Goal: Information Seeking & Learning: Check status

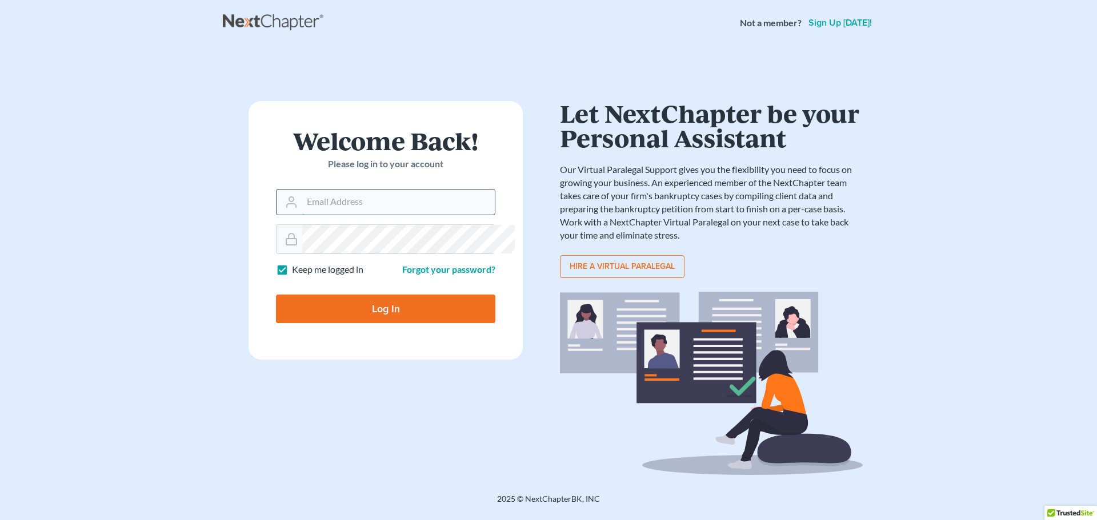
click at [402, 215] on input "Email Address" at bounding box center [398, 202] width 193 height 25
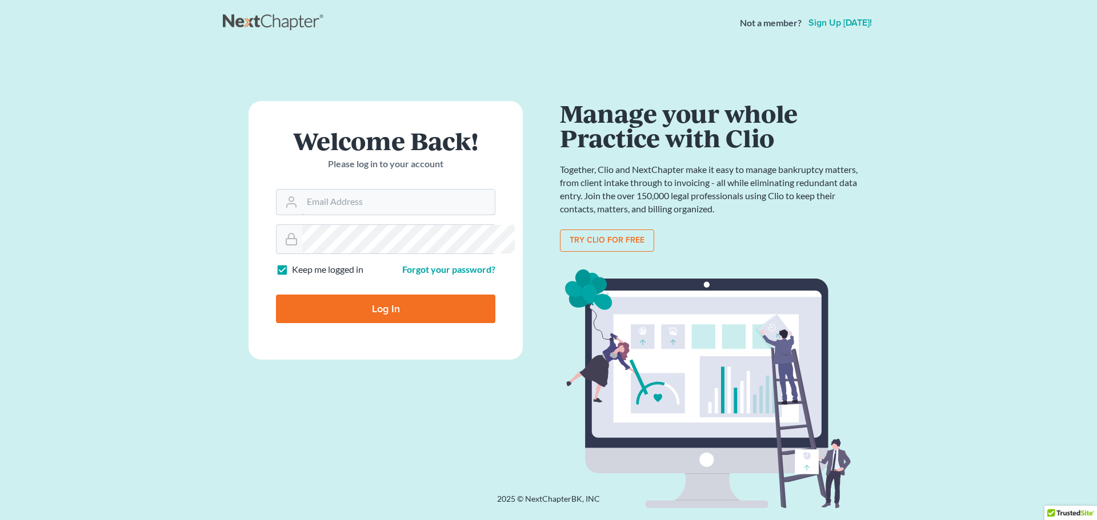
type input "Crystal@attorneydebtfighters.com"
type input "Thinking..."
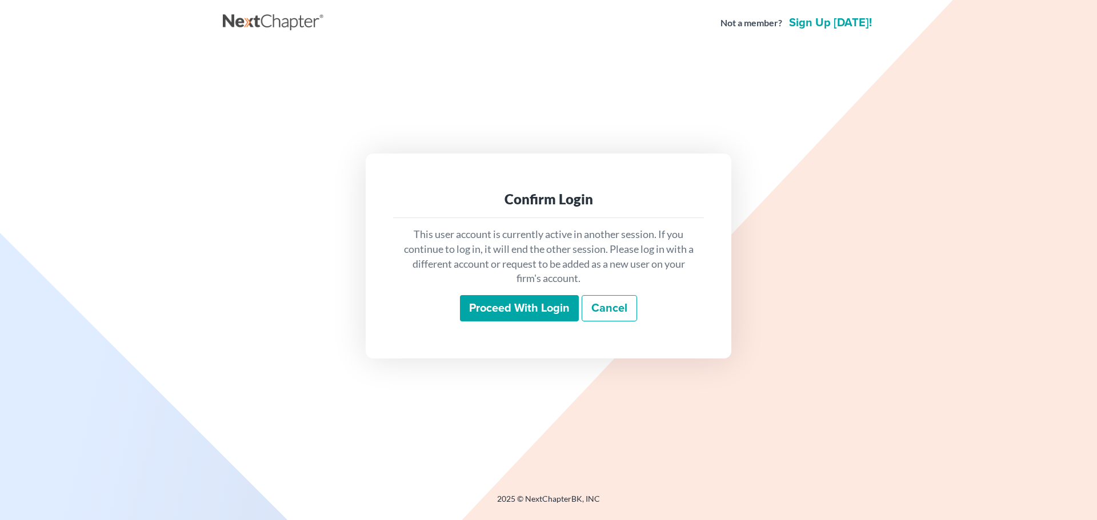
click at [505, 317] on input "Proceed with login" at bounding box center [519, 308] width 119 height 26
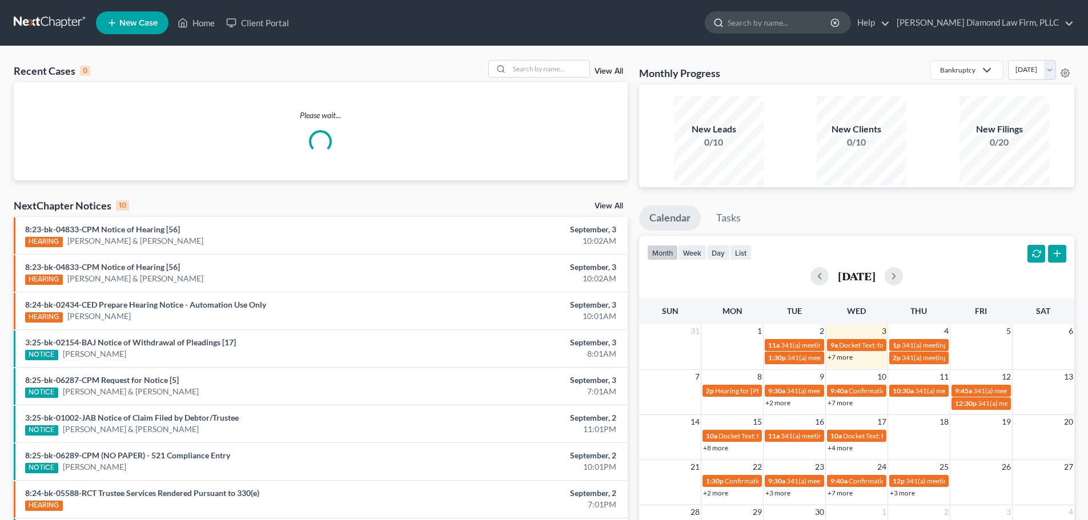
click at [796, 19] on input "search" at bounding box center [780, 22] width 105 height 21
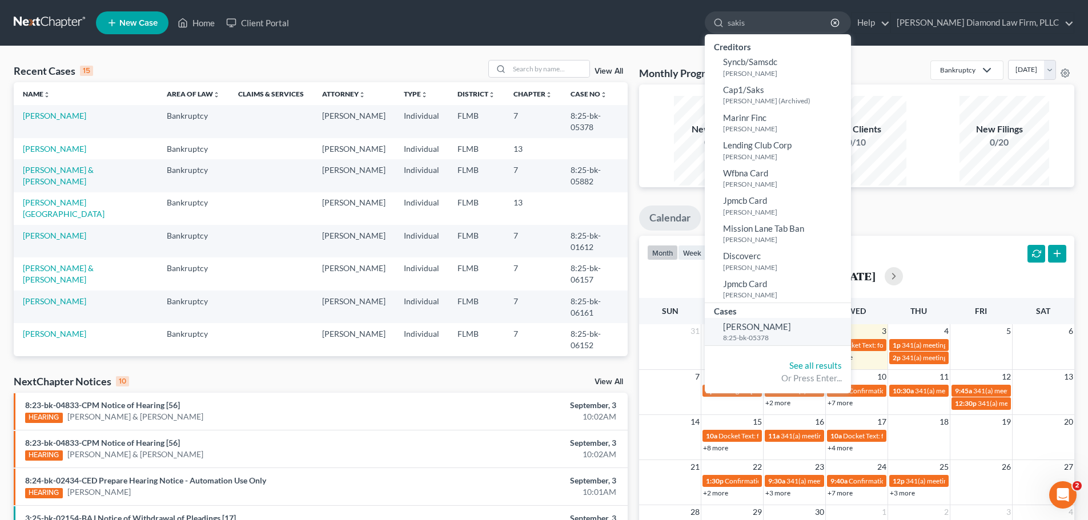
type input "sakis"
click at [772, 332] on span "[PERSON_NAME]" at bounding box center [757, 327] width 68 height 10
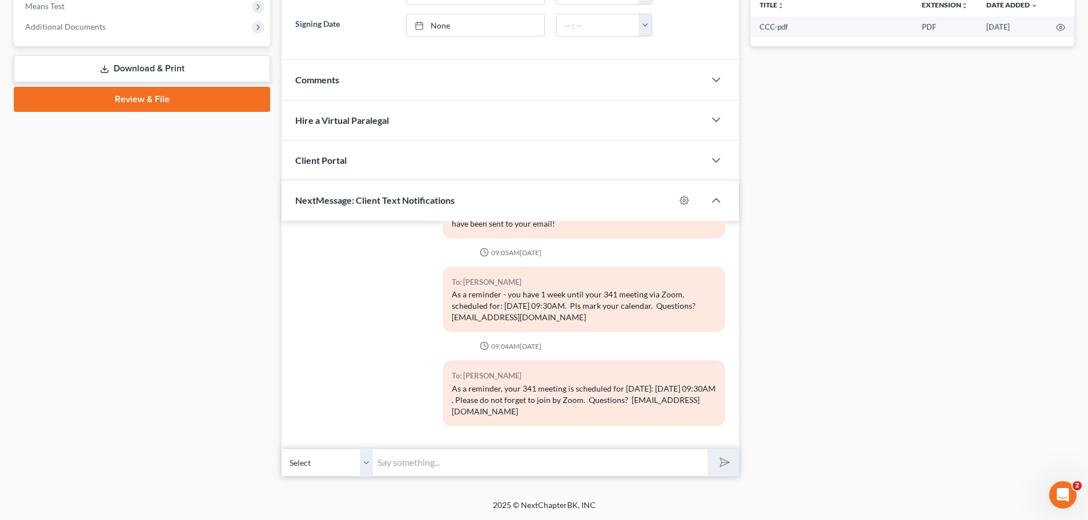
scroll to position [340, 0]
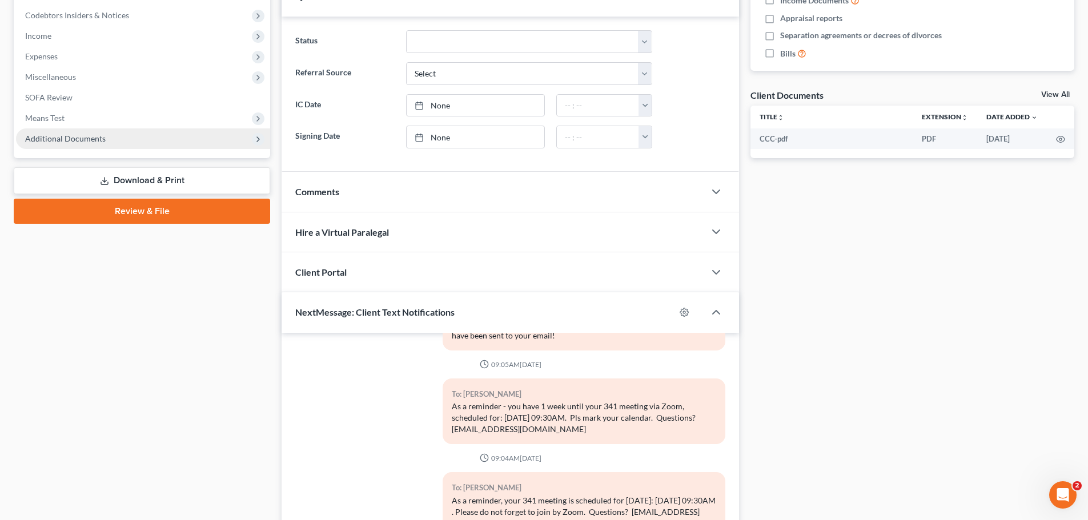
click at [79, 143] on span "Additional Documents" at bounding box center [65, 139] width 81 height 10
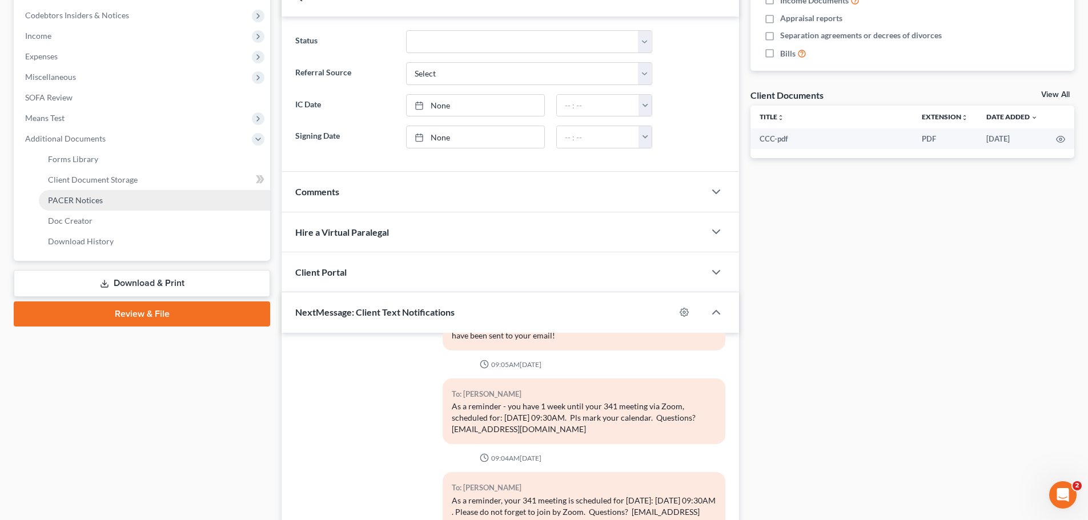
click at [87, 205] on span "PACER Notices" at bounding box center [75, 200] width 55 height 10
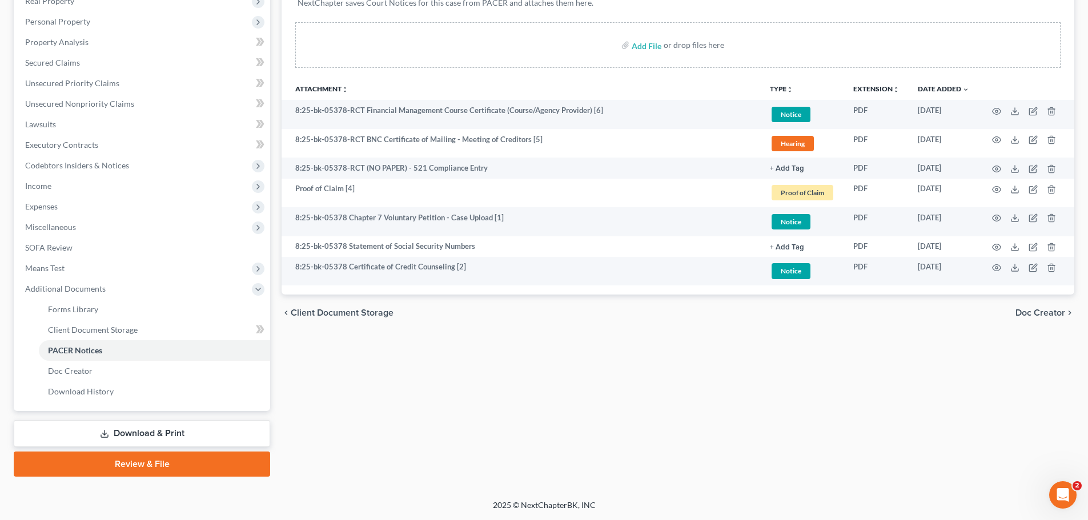
scroll to position [163, 0]
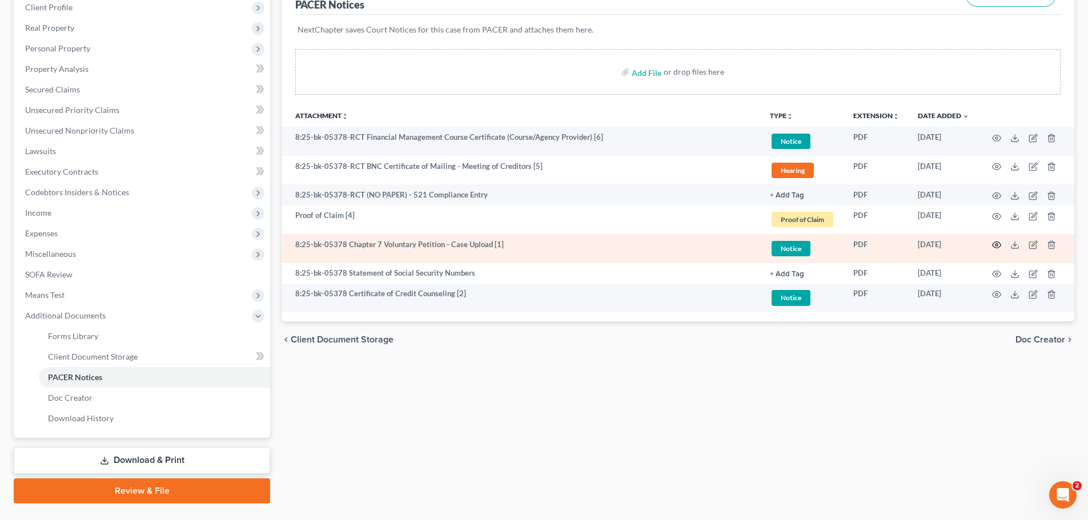
click at [992, 250] on icon "button" at bounding box center [996, 245] width 9 height 9
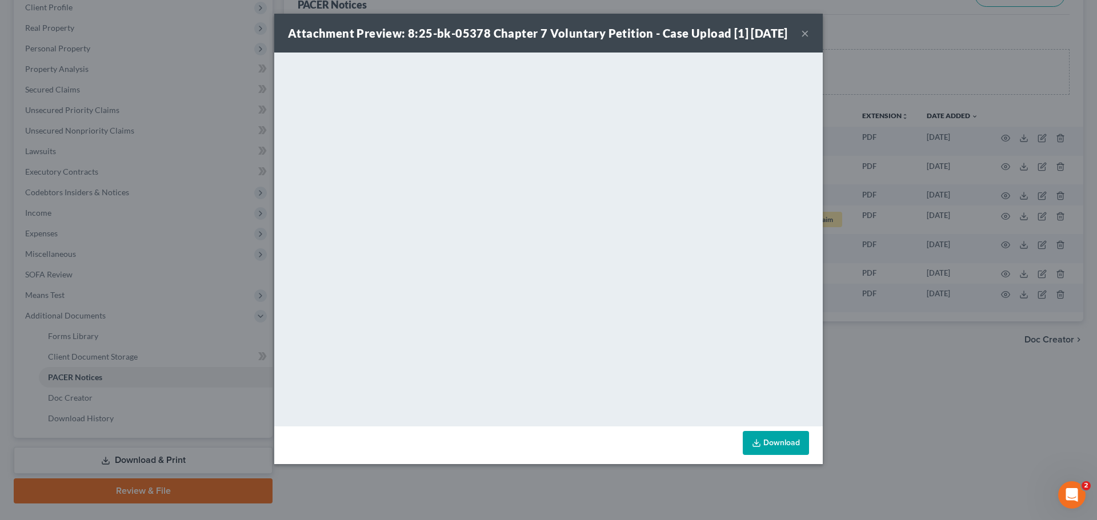
click at [809, 40] on button "×" at bounding box center [805, 33] width 8 height 14
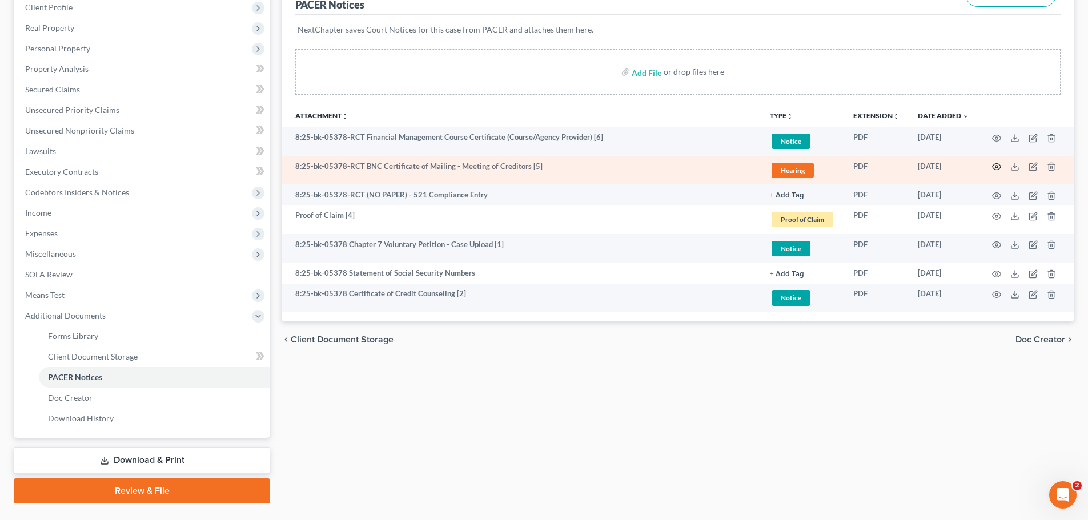
click at [993, 170] on icon "button" at bounding box center [997, 167] width 9 height 6
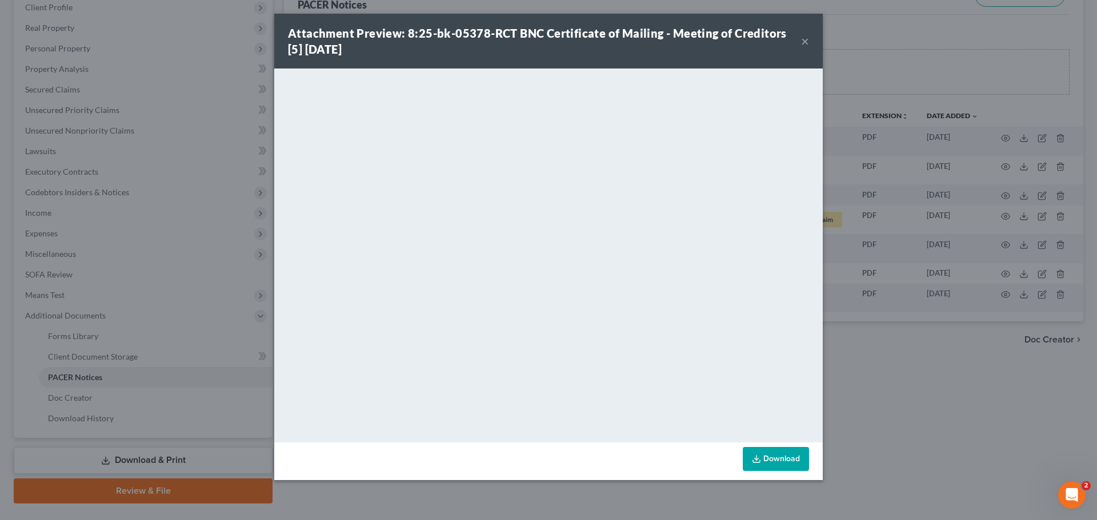
click at [809, 48] on button "×" at bounding box center [805, 41] width 8 height 14
